Goal: Transaction & Acquisition: Purchase product/service

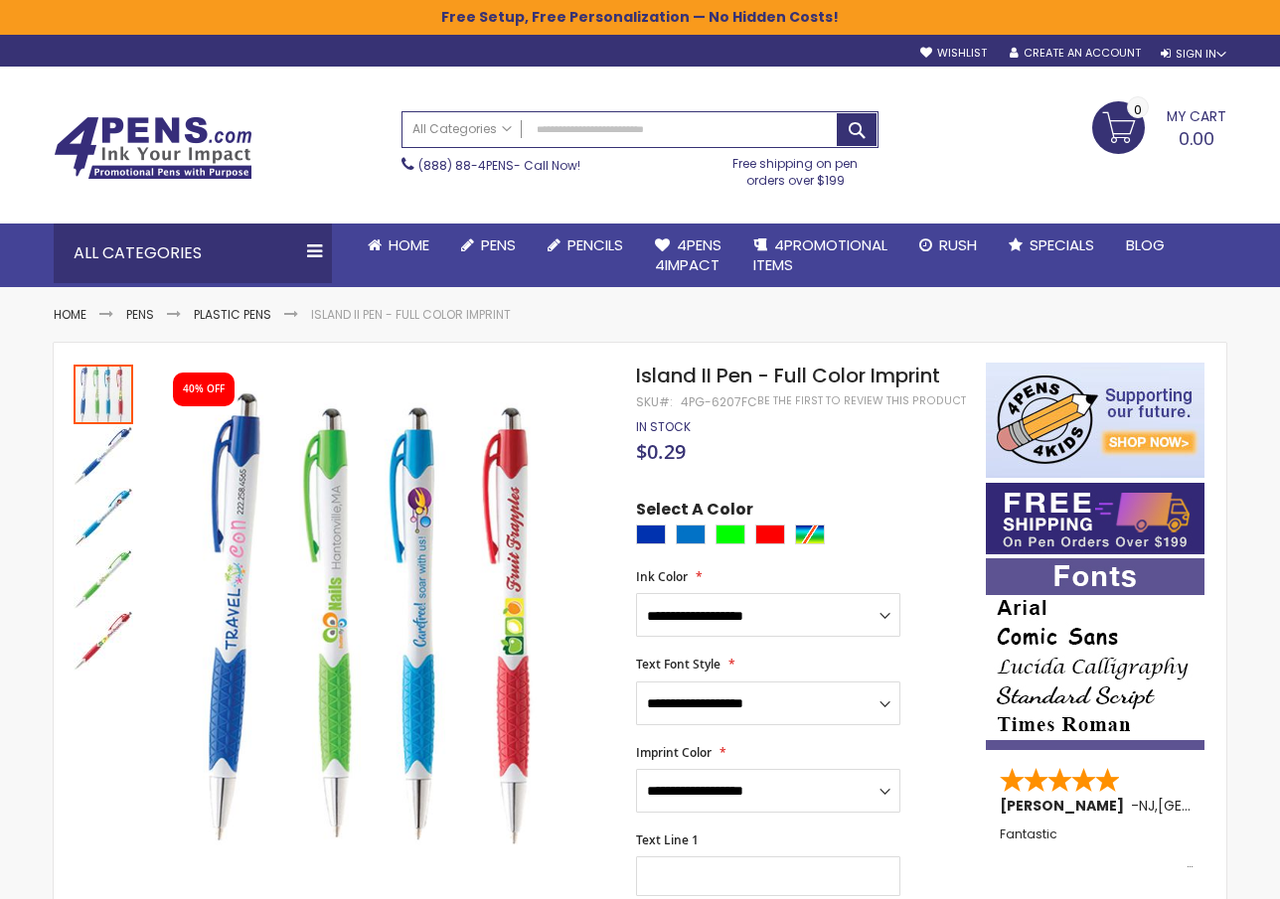
click at [811, 532] on div at bounding box center [806, 537] width 340 height 25
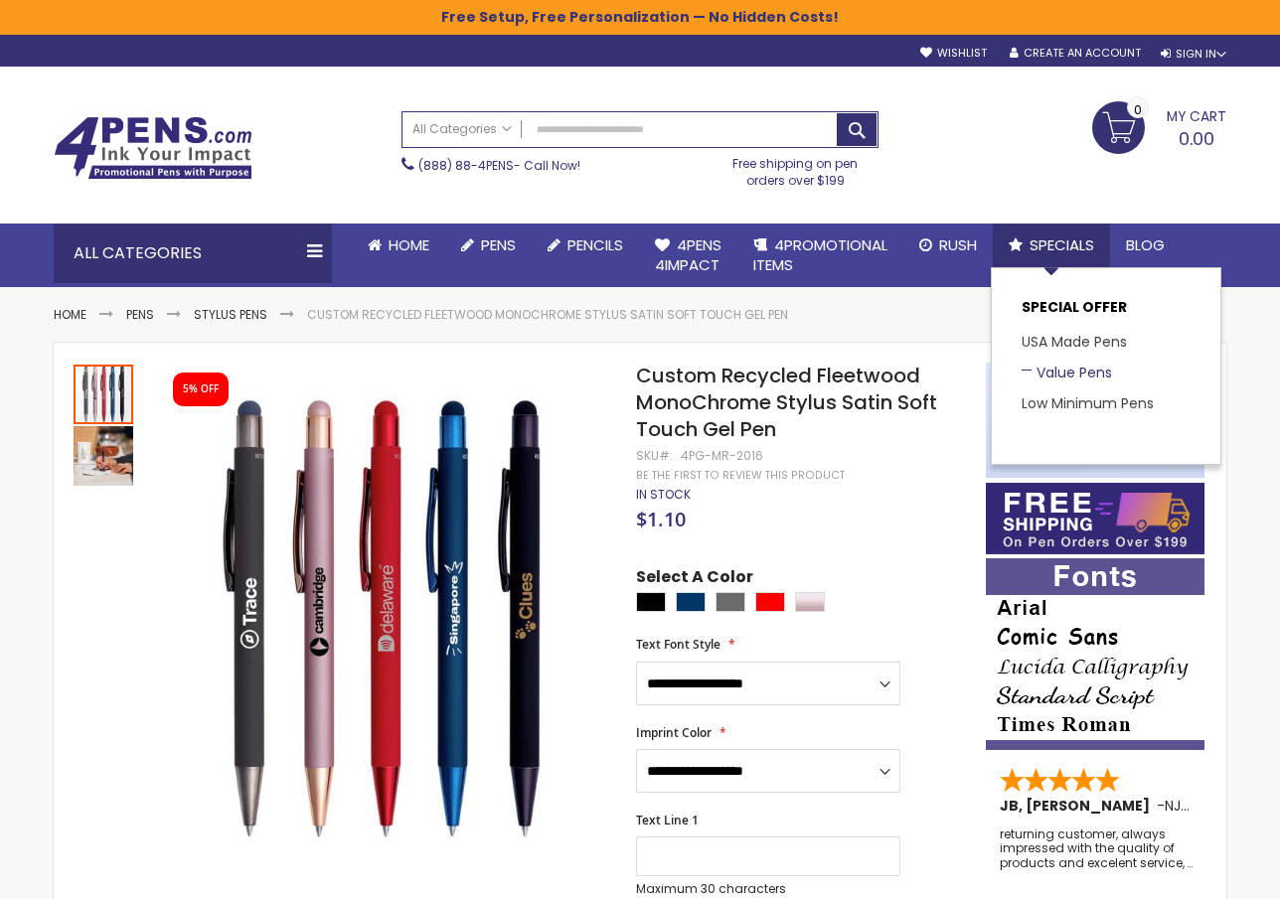
click at [1072, 376] on link "Value Pens" at bounding box center [1066, 373] width 90 height 20
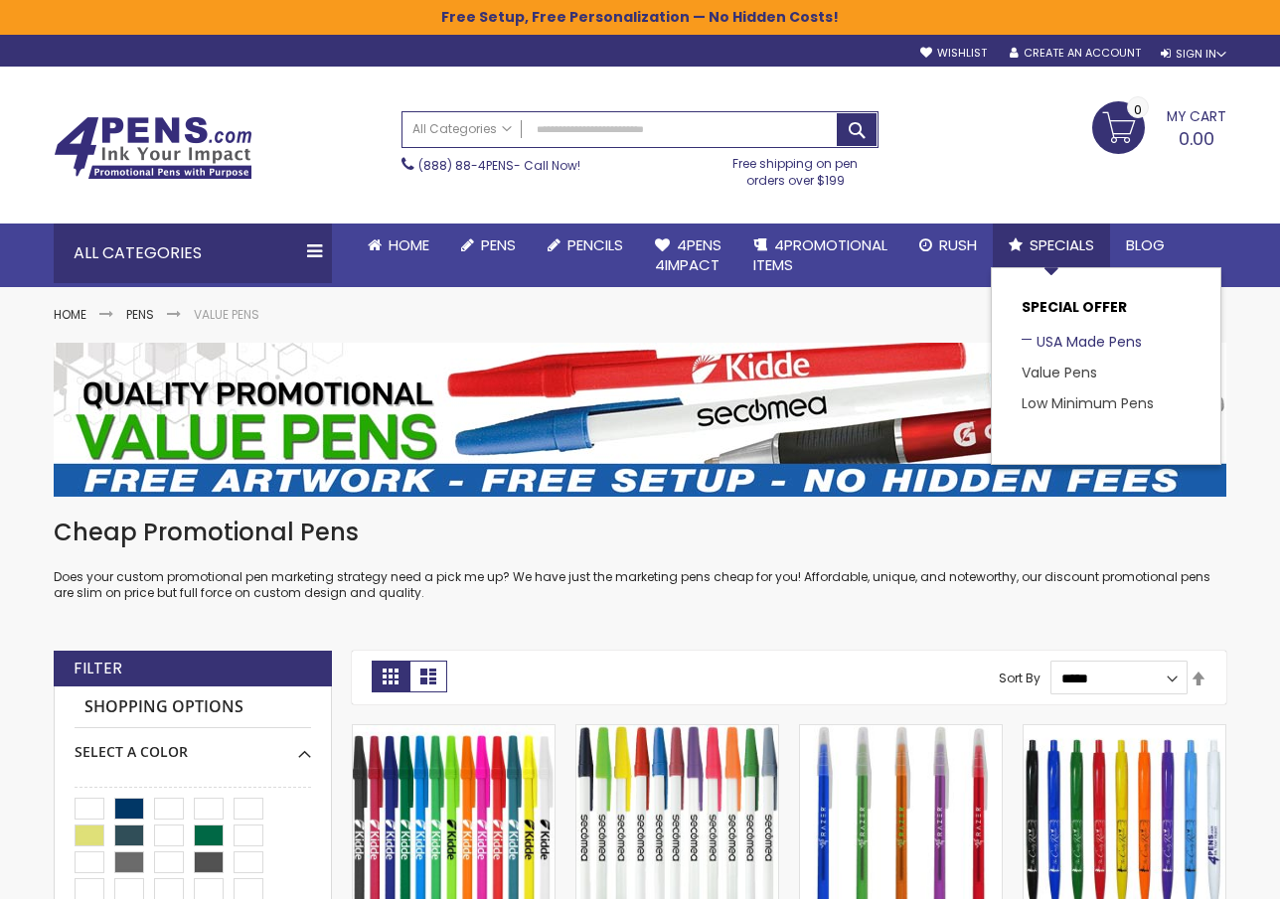
click at [1062, 339] on link "USA Made Pens" at bounding box center [1081, 342] width 120 height 20
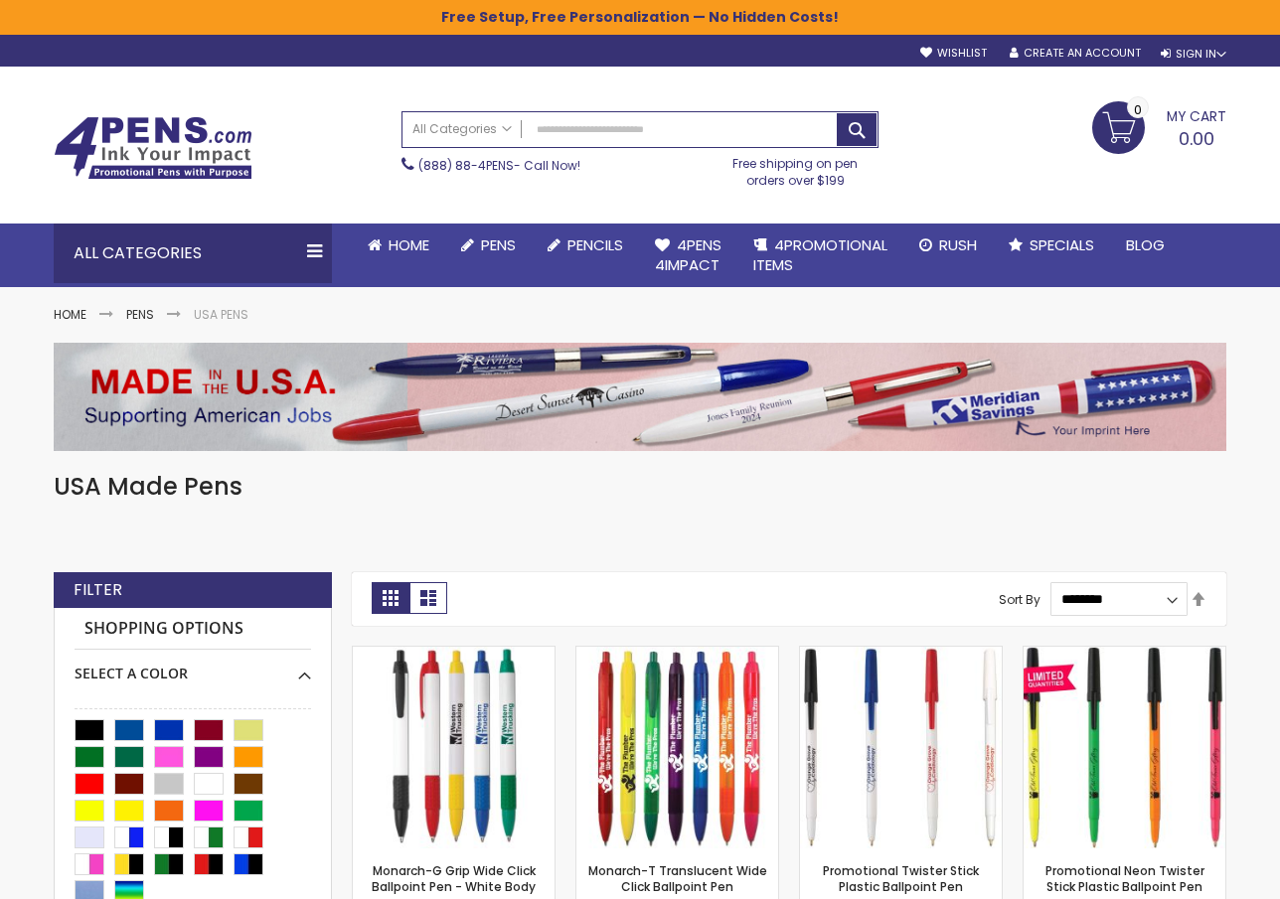
scroll to position [99, 0]
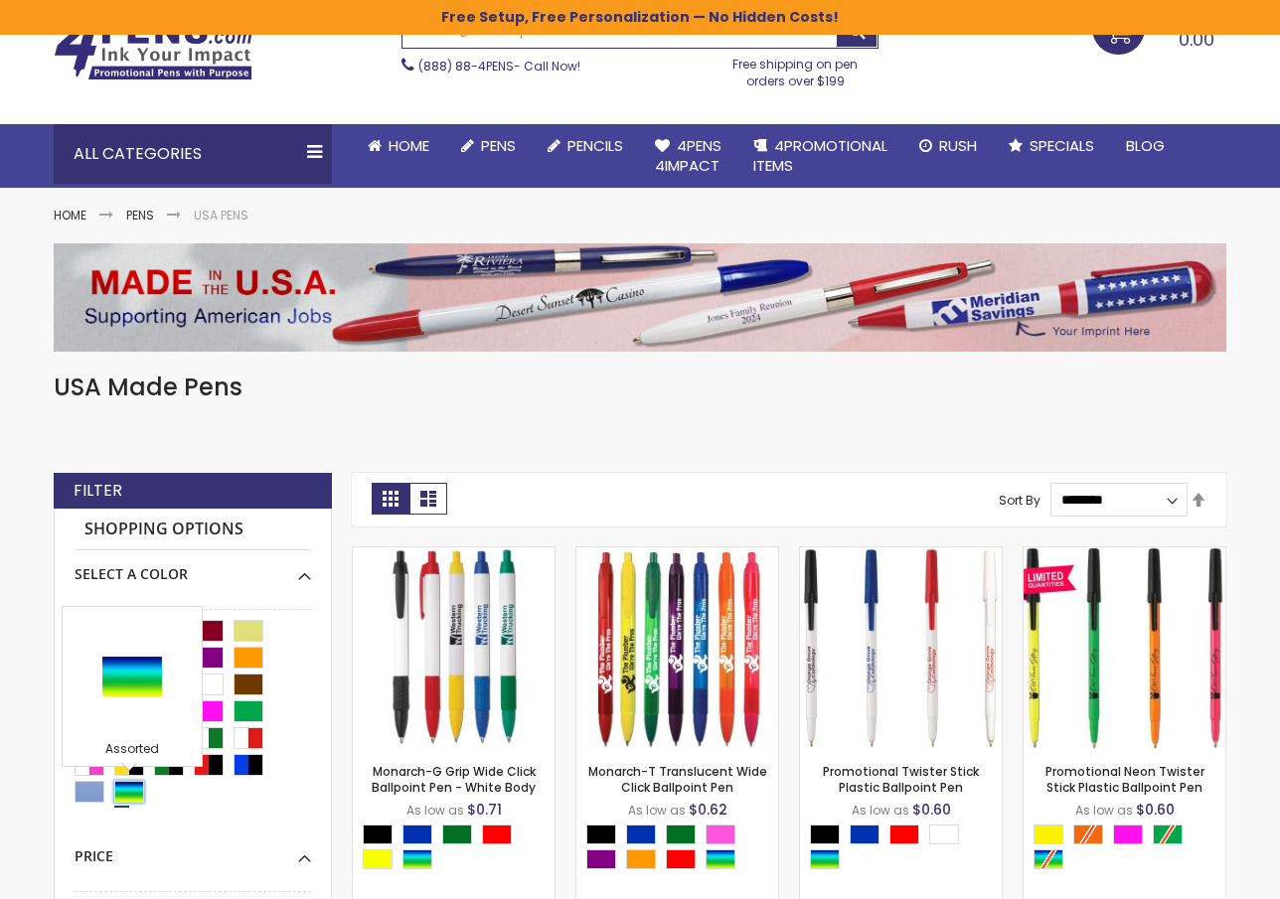
click at [130, 786] on div "Assorted" at bounding box center [129, 792] width 30 height 22
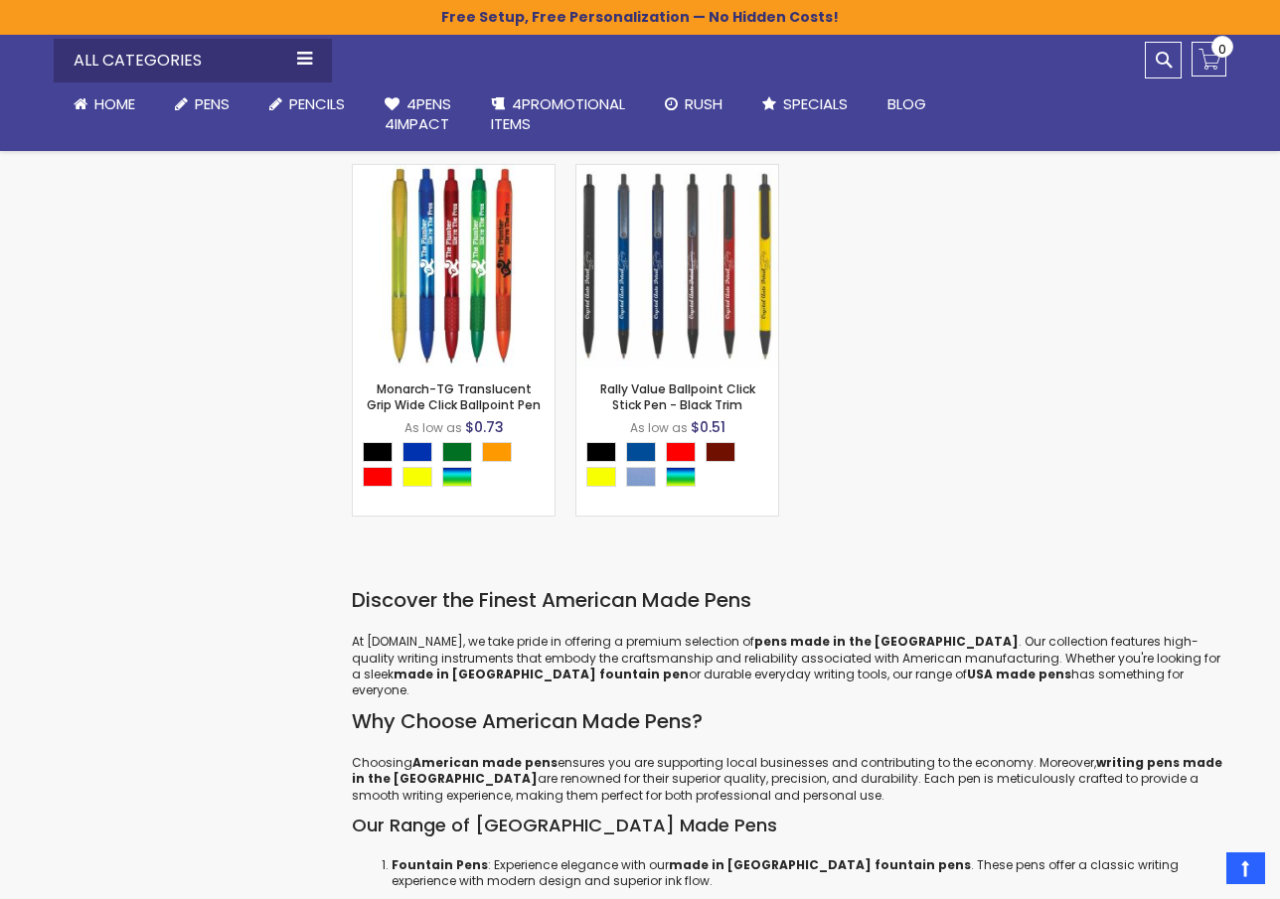
scroll to position [3378, 0]
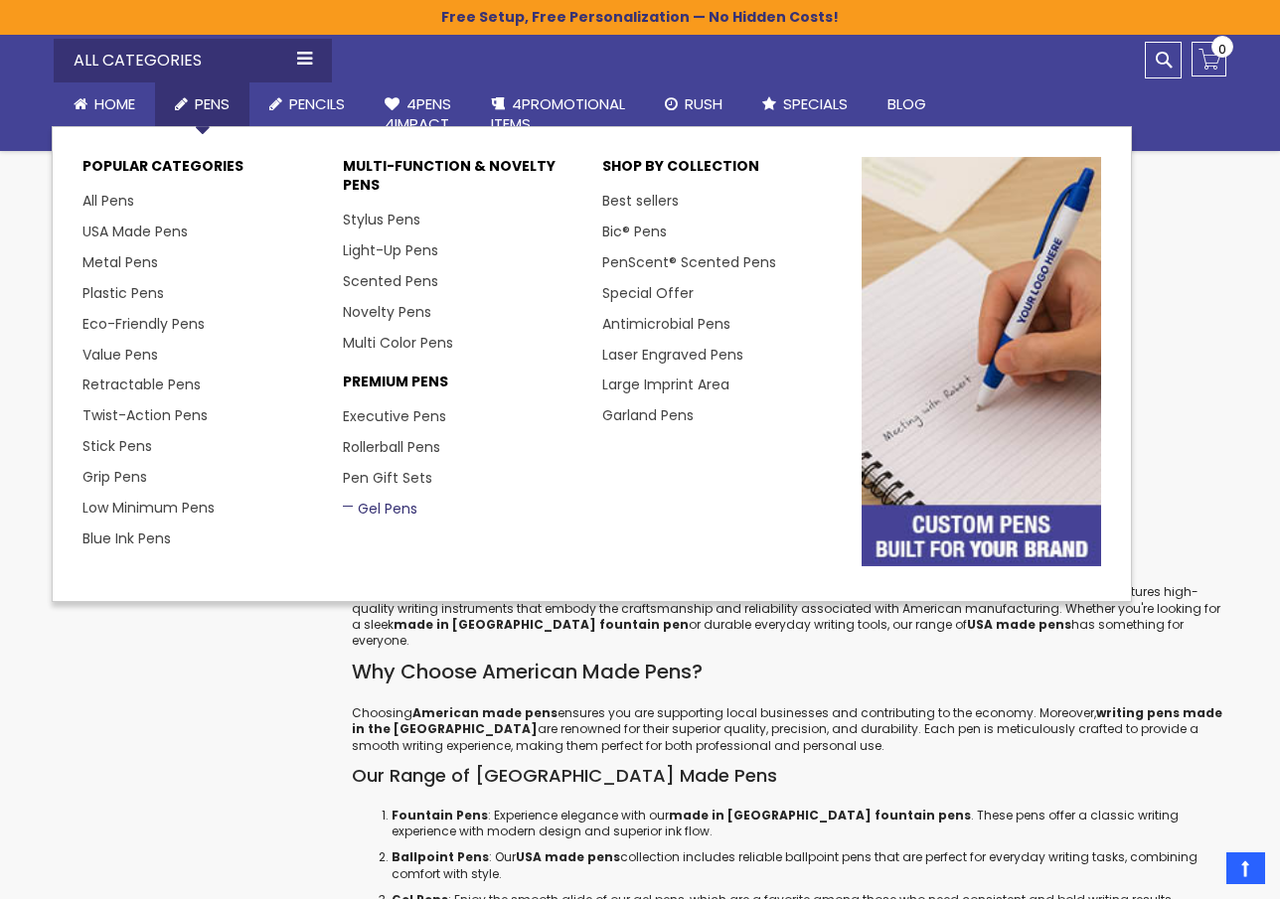
click at [391, 503] on link "Gel Pens" at bounding box center [380, 509] width 75 height 20
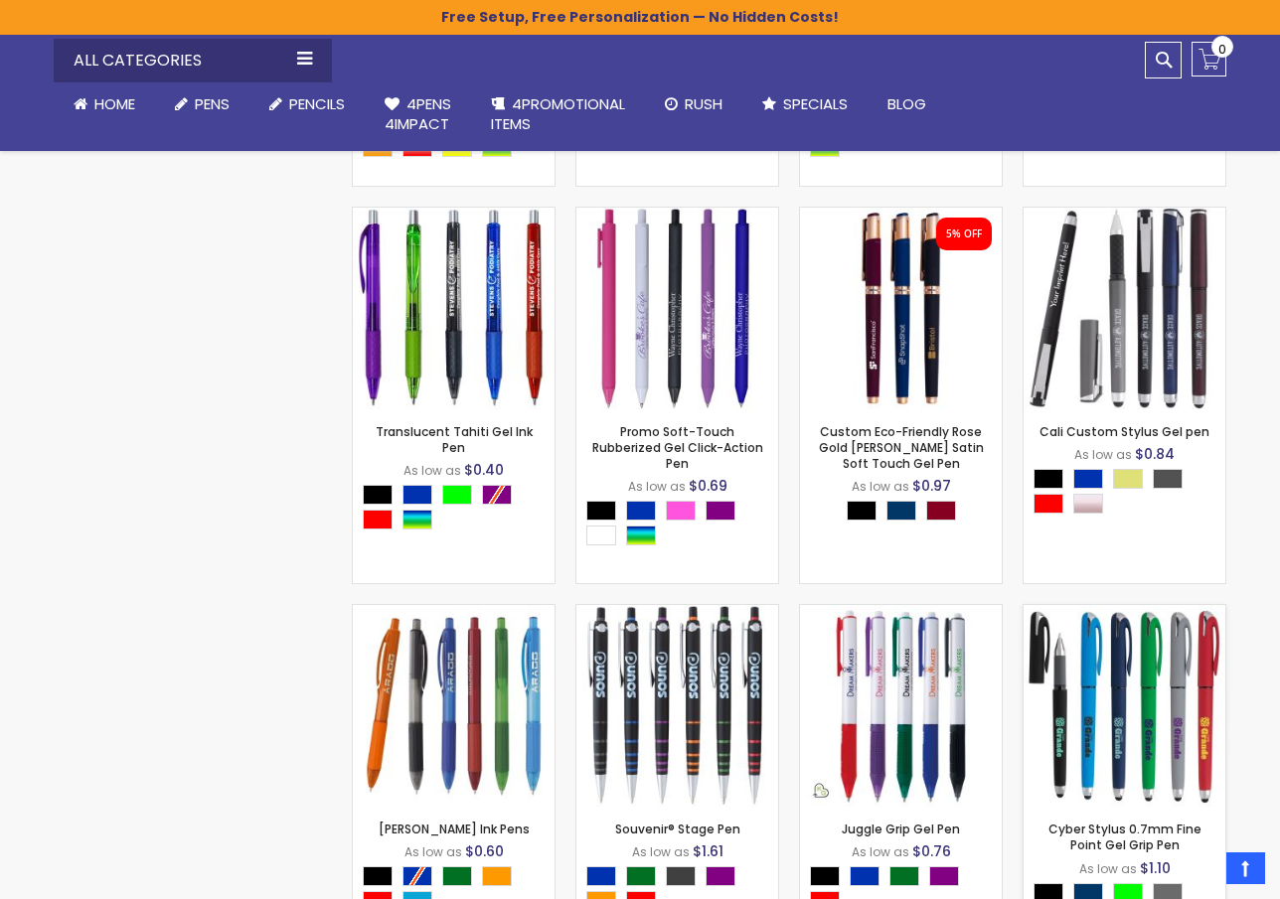
scroll to position [2022, 0]
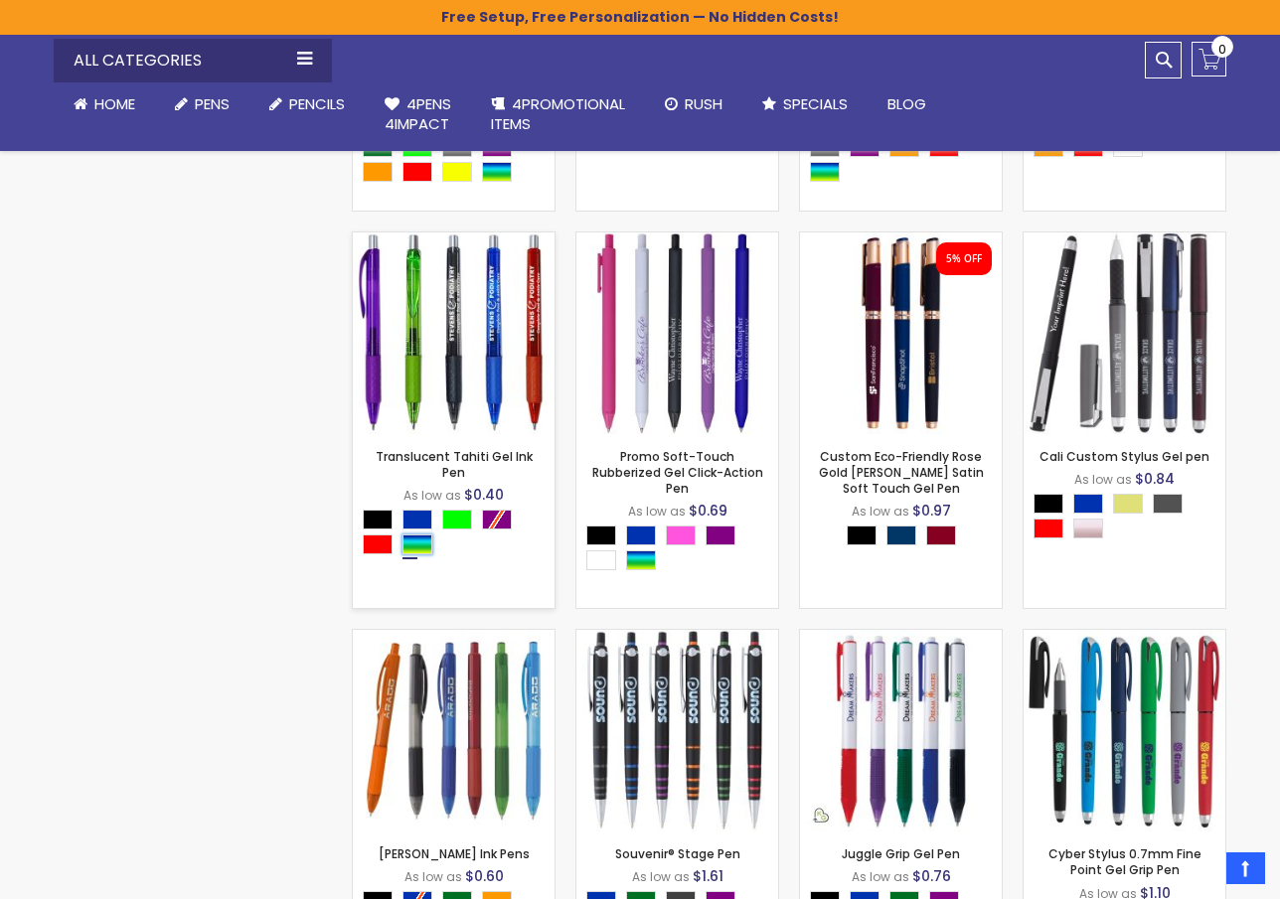
click at [421, 534] on div "Assorted" at bounding box center [417, 544] width 30 height 20
type input "****"
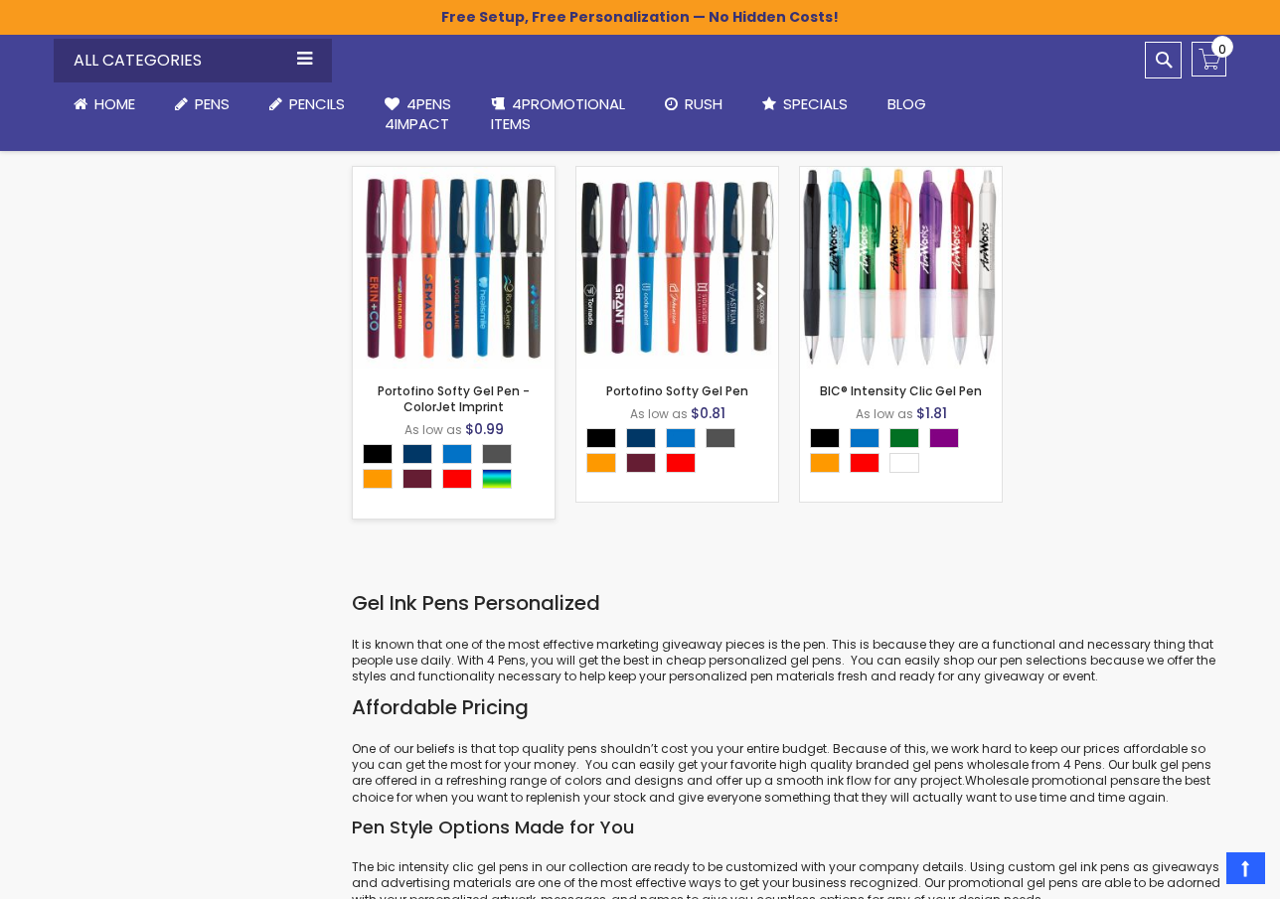
scroll to position [5499, 0]
